Goal: Information Seeking & Learning: Learn about a topic

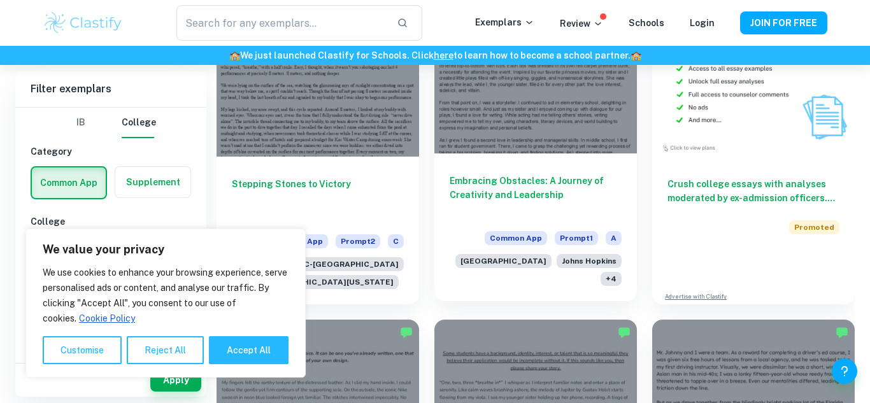
scroll to position [758, 0]
click at [494, 174] on h6 "Embracing Obstacles: A Journey of Creativity and Leadership" at bounding box center [536, 195] width 172 height 42
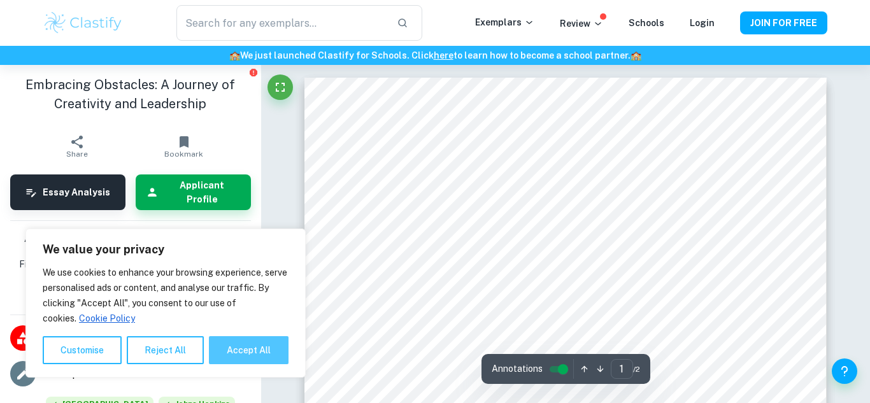
click at [266, 356] on button "Accept All" at bounding box center [249, 350] width 80 height 28
checkbox input "true"
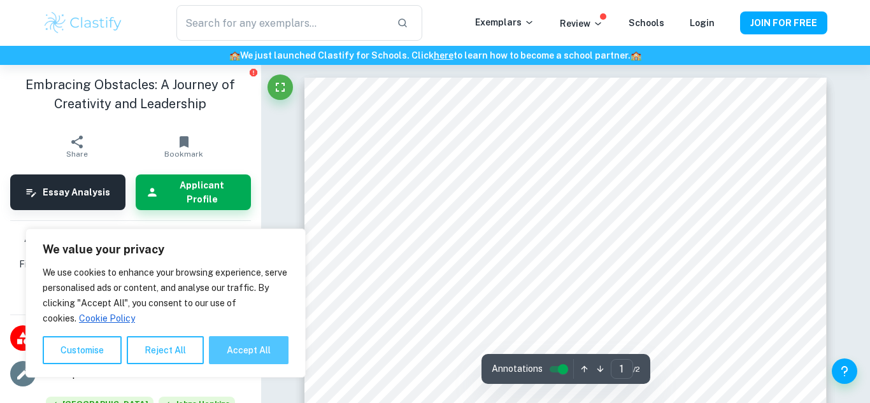
checkbox input "true"
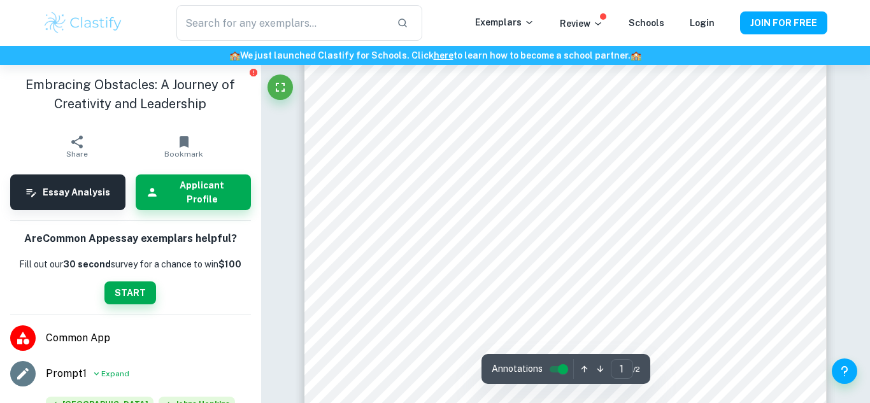
scroll to position [335, 0]
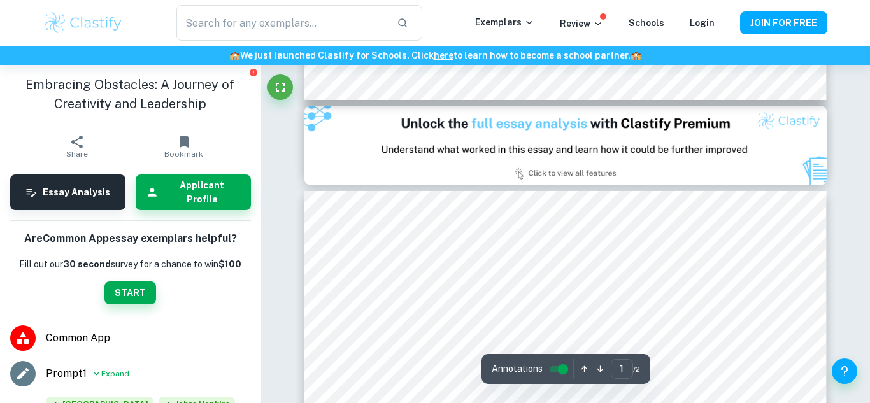
type input "2"
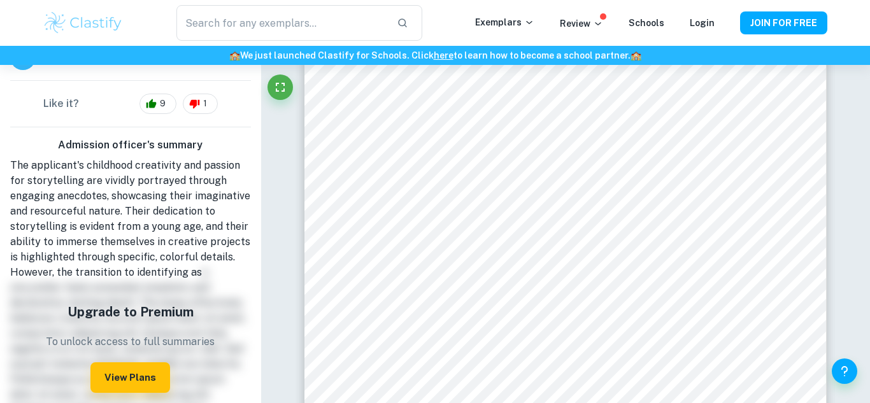
scroll to position [510, 0]
click at [49, 61] on h6 "🏫 We just launched Clastify for Schools. Click here to learn how to become a sc…" at bounding box center [435, 55] width 865 height 14
